Goal: Transaction & Acquisition: Download file/media

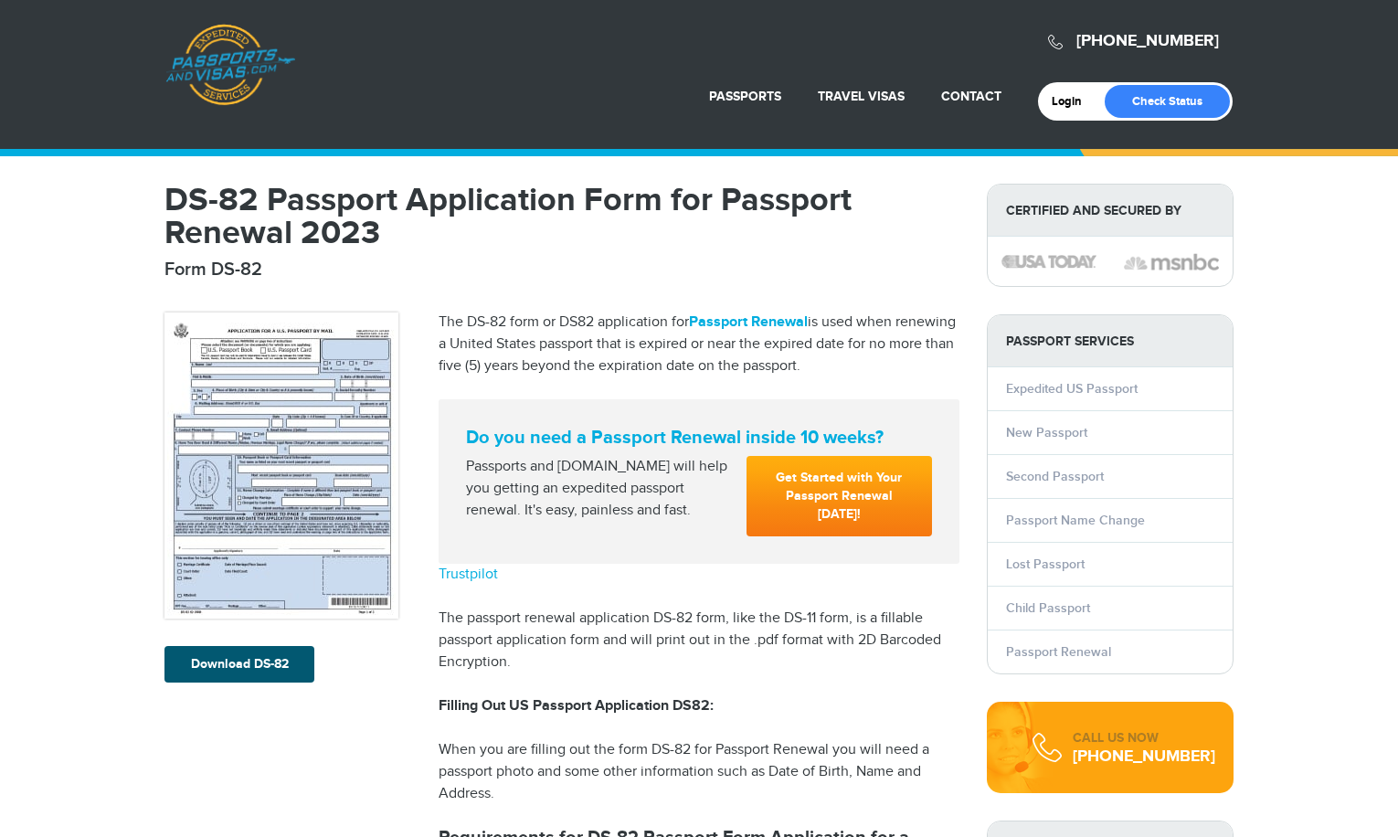
click at [238, 672] on link "Download DS-82" at bounding box center [239, 664] width 150 height 37
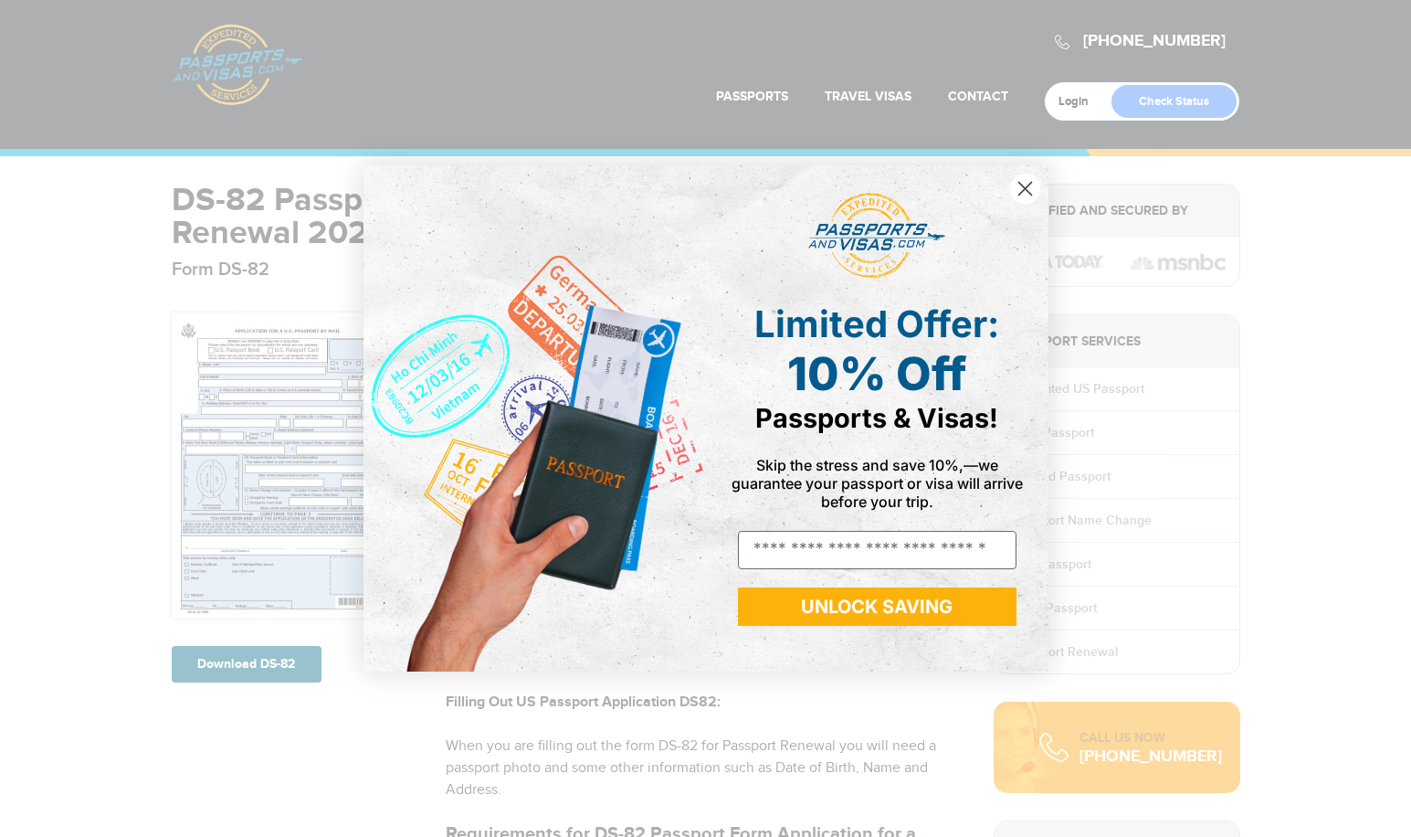
click at [254, 668] on div "Close dialog Limited Offer: 10% Off Passports & Visas! Skip the stress and save…" at bounding box center [705, 418] width 1411 height 837
click at [1027, 183] on circle "Close dialog" at bounding box center [1024, 189] width 30 height 30
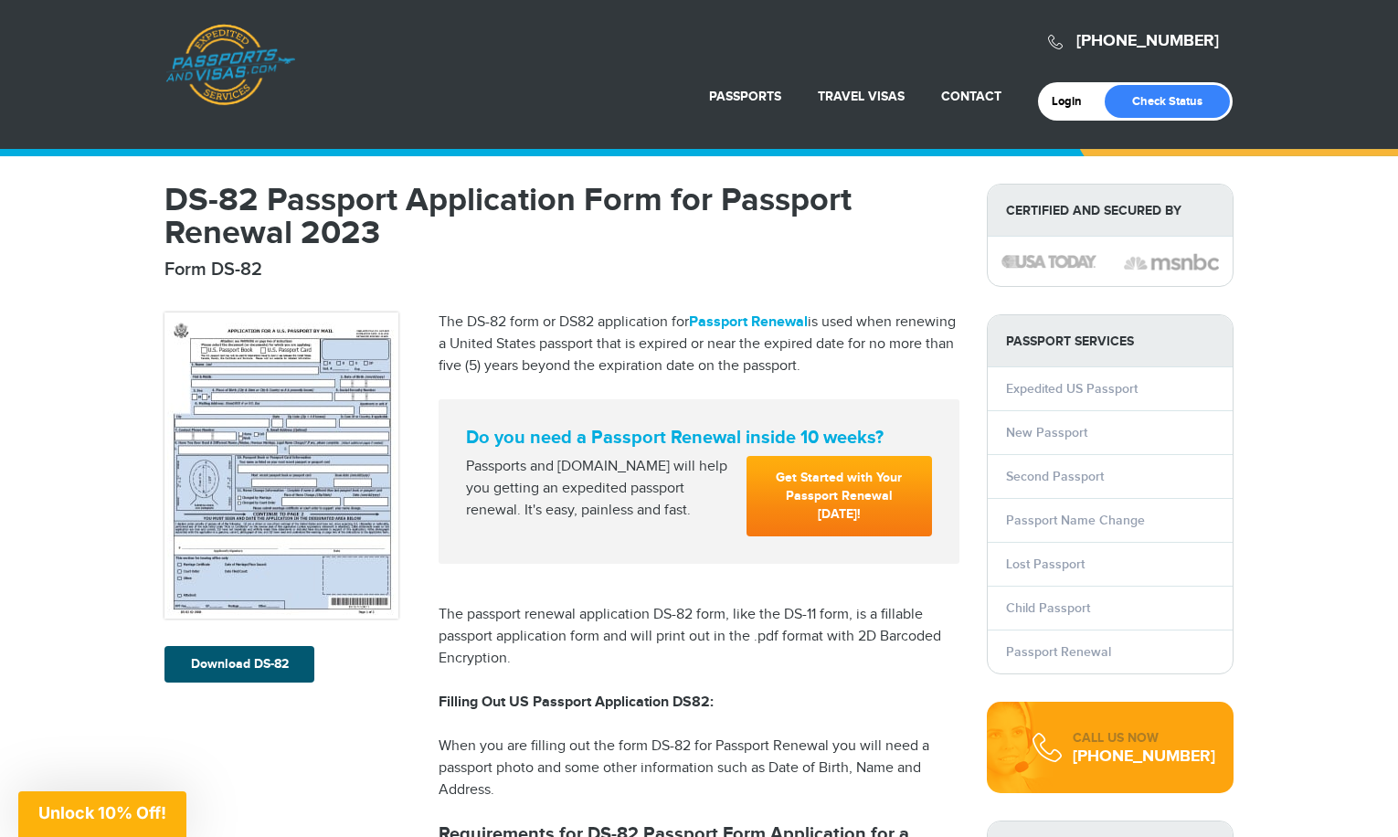
click at [246, 663] on link "Download DS-82" at bounding box center [239, 664] width 150 height 37
